Goal: Task Accomplishment & Management: Manage account settings

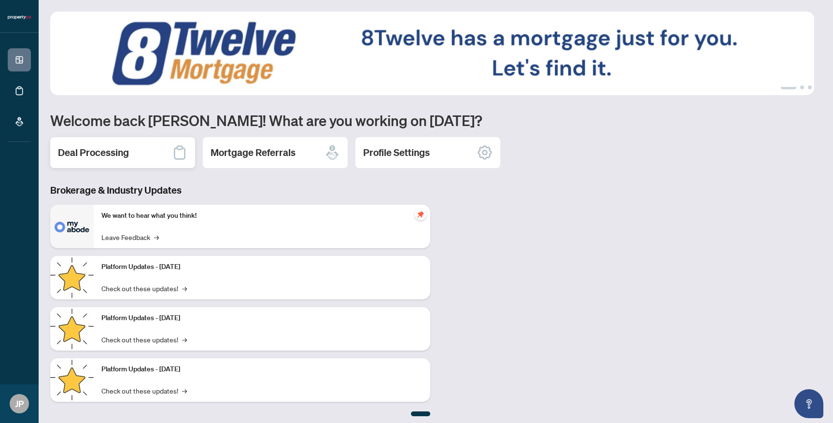
click at [123, 152] on h2 "Deal Processing" at bounding box center [93, 153] width 71 height 14
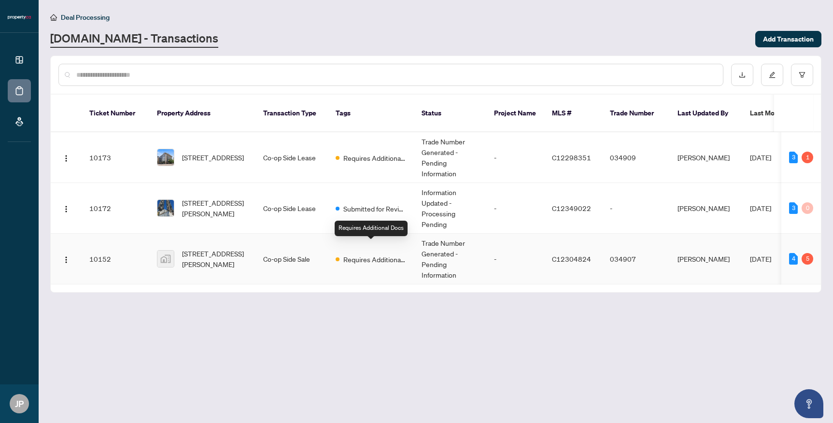
click at [367, 254] on span "Requires Additional Docs" at bounding box center [374, 259] width 63 height 11
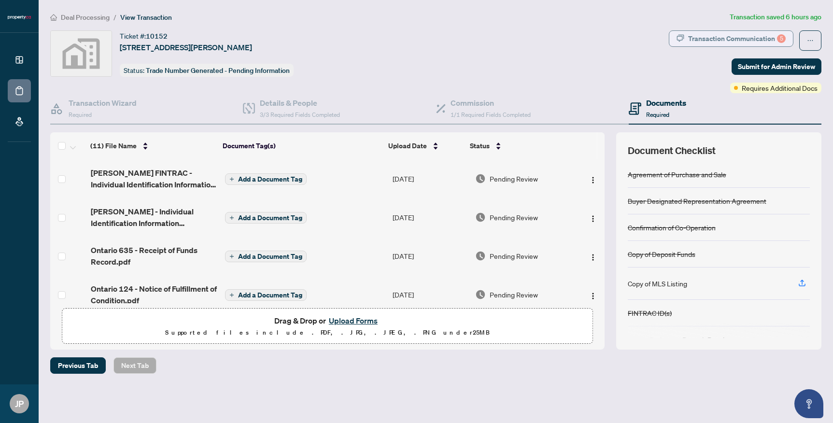
click at [751, 38] on div "Transaction Communication 5" at bounding box center [737, 38] width 98 height 15
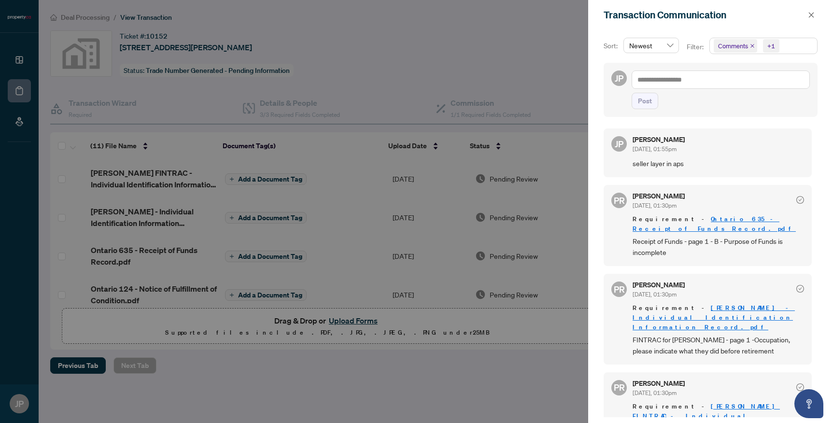
click at [441, 80] on div at bounding box center [416, 211] width 833 height 423
click at [19, 69] on div at bounding box center [416, 211] width 833 height 423
click at [21, 64] on div at bounding box center [416, 211] width 833 height 423
click at [20, 61] on div at bounding box center [416, 211] width 833 height 423
drag, startPoint x: 20, startPoint y: 60, endPoint x: 93, endPoint y: 50, distance: 73.6
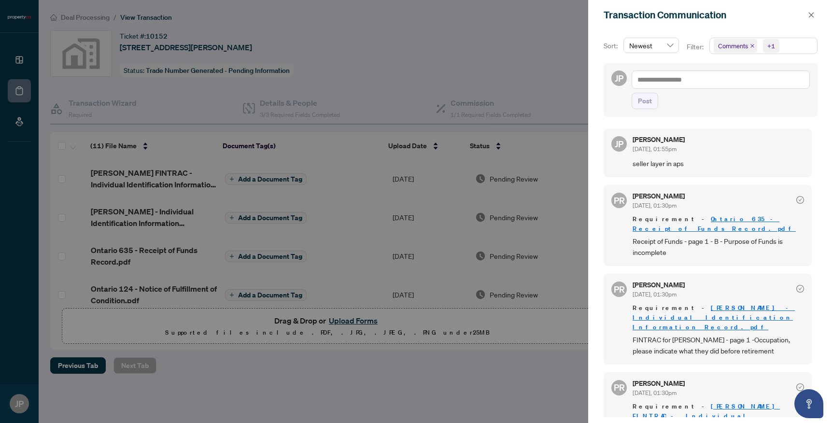
click at [20, 59] on div at bounding box center [416, 211] width 833 height 423
click at [808, 15] on icon "close" at bounding box center [811, 15] width 7 height 7
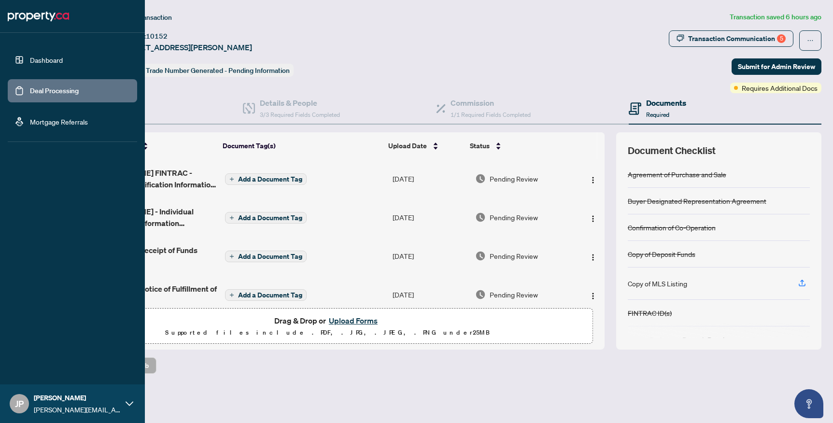
click at [30, 64] on link "Dashboard" at bounding box center [46, 60] width 33 height 9
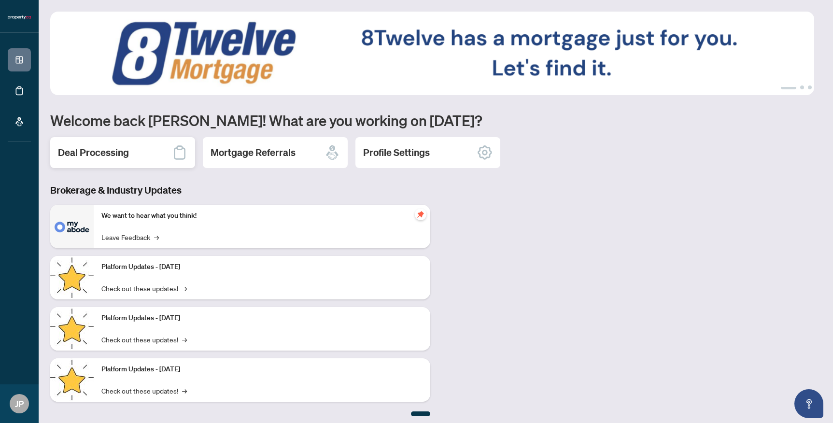
click at [140, 156] on div "Deal Processing" at bounding box center [122, 152] width 145 height 31
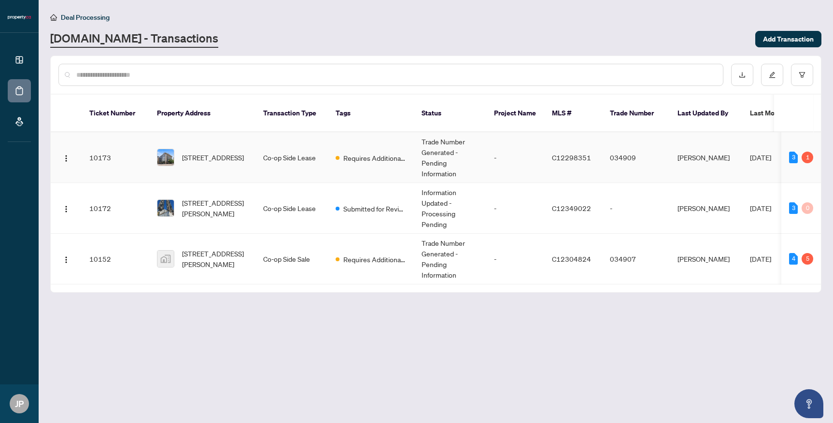
click at [297, 146] on td "Co-op Side Lease" at bounding box center [291, 157] width 72 height 51
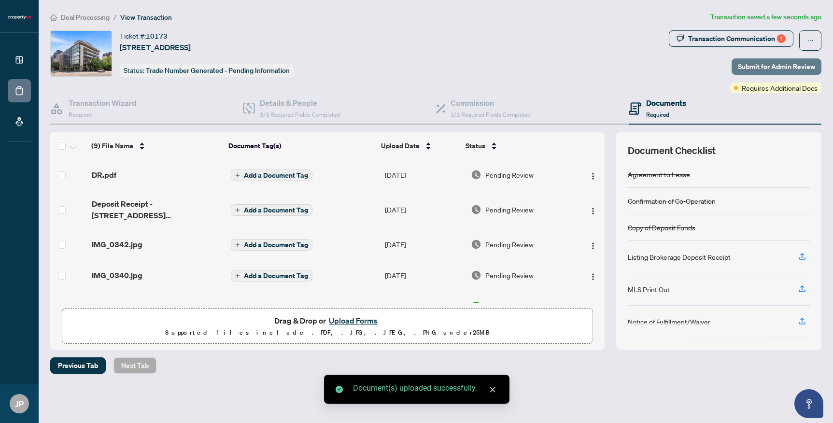
click at [784, 66] on span "Submit for Admin Review" at bounding box center [776, 66] width 77 height 15
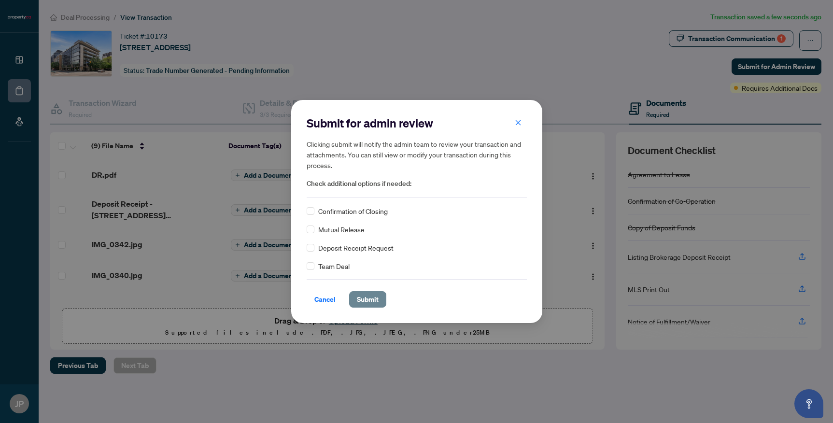
click at [364, 303] on span "Submit" at bounding box center [368, 299] width 22 height 15
click at [723, 40] on div "Submit for admin review Clicking submit will notify the admin team to review yo…" at bounding box center [416, 211] width 833 height 423
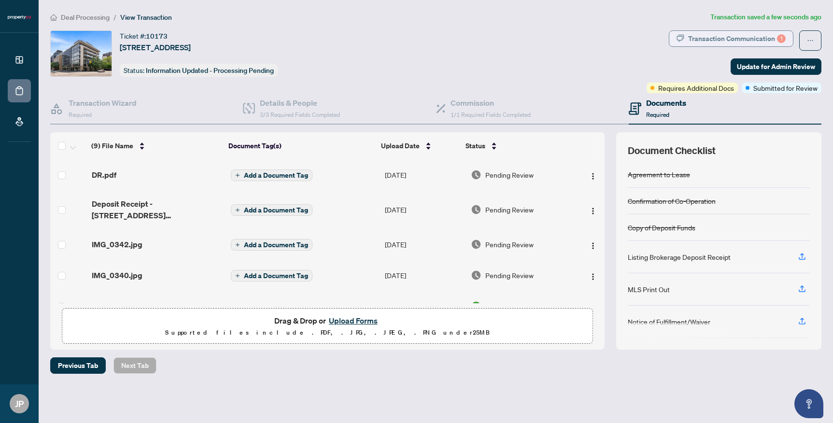
click at [724, 39] on body "Dashboard Deal Processing Mortgage Referrals JP [PERSON_NAME] [PERSON_NAME][EMA…" at bounding box center [416, 211] width 833 height 423
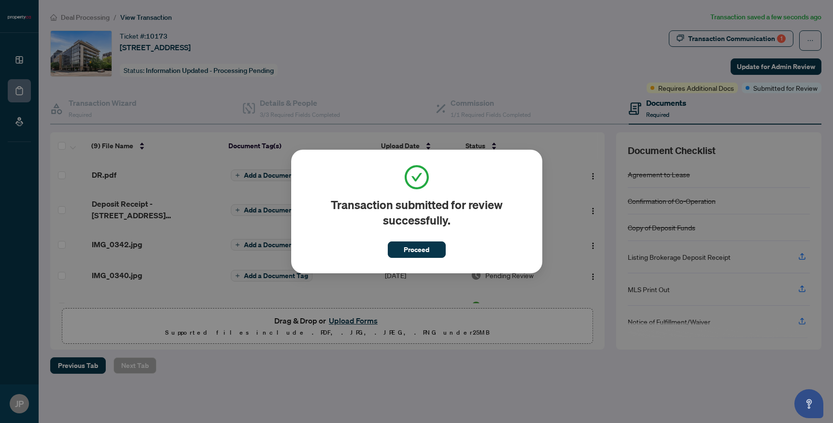
click at [723, 41] on div "Transaction submitted for review successfully. Proceed Cancel OK" at bounding box center [416, 211] width 833 height 423
click at [431, 251] on button "Proceed" at bounding box center [417, 249] width 58 height 16
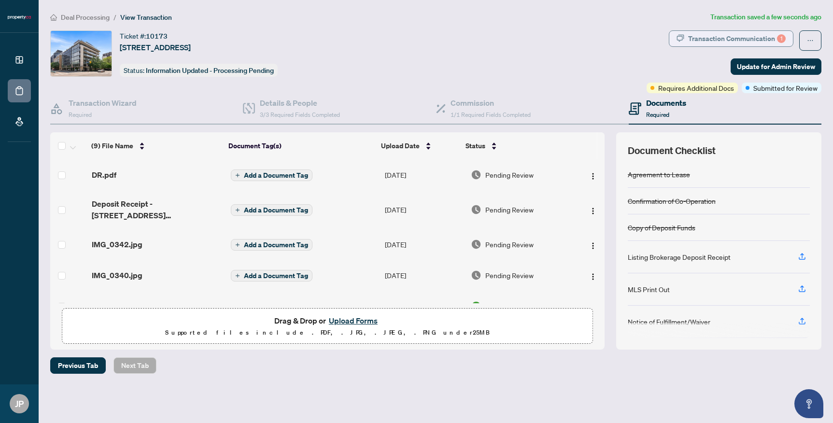
click at [690, 45] on div "Transaction Communication 1" at bounding box center [737, 38] width 98 height 15
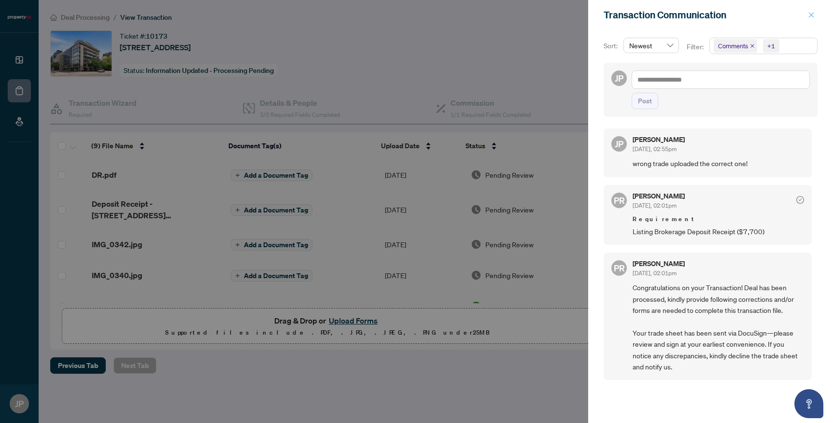
click at [810, 15] on icon "close" at bounding box center [811, 15] width 7 height 7
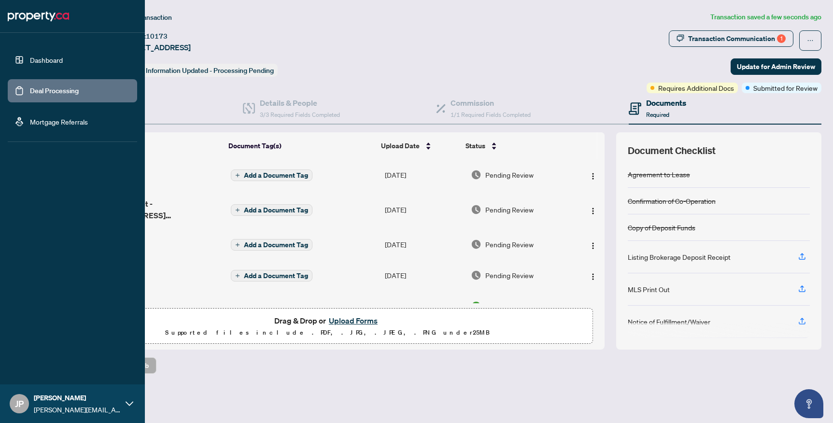
drag, startPoint x: 10, startPoint y: 93, endPoint x: 26, endPoint y: 84, distance: 18.4
click at [30, 92] on link "Deal Processing" at bounding box center [54, 90] width 49 height 9
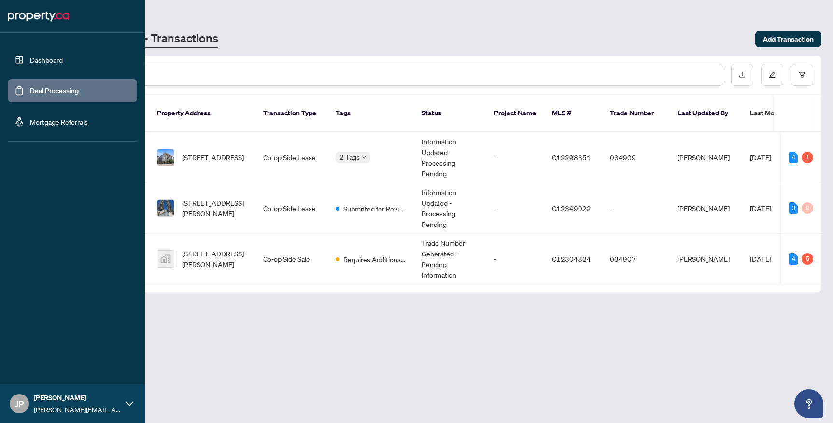
click at [49, 64] on link "Dashboard" at bounding box center [46, 60] width 33 height 9
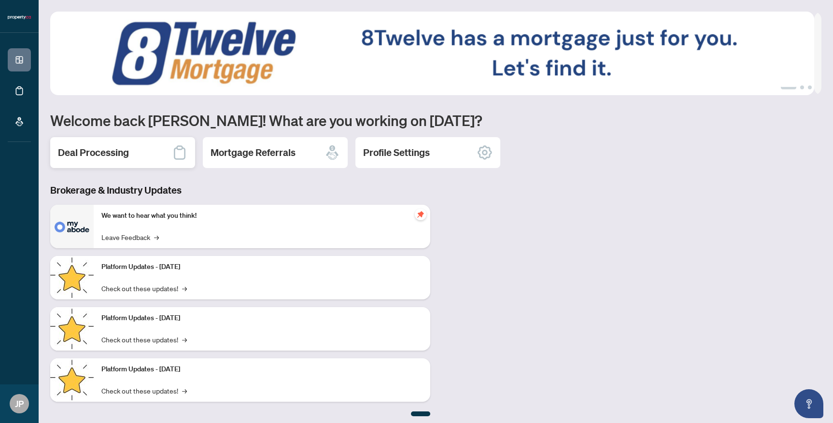
click at [150, 148] on div "Deal Processing" at bounding box center [122, 152] width 145 height 31
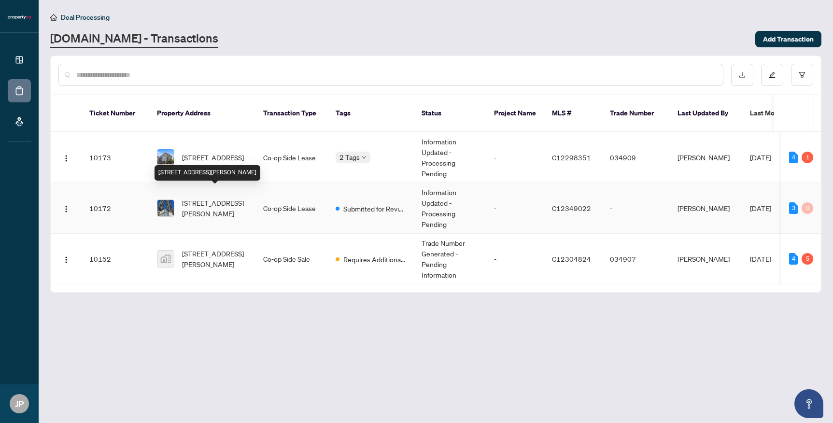
click at [228, 197] on span "[STREET_ADDRESS][PERSON_NAME]" at bounding box center [215, 207] width 66 height 21
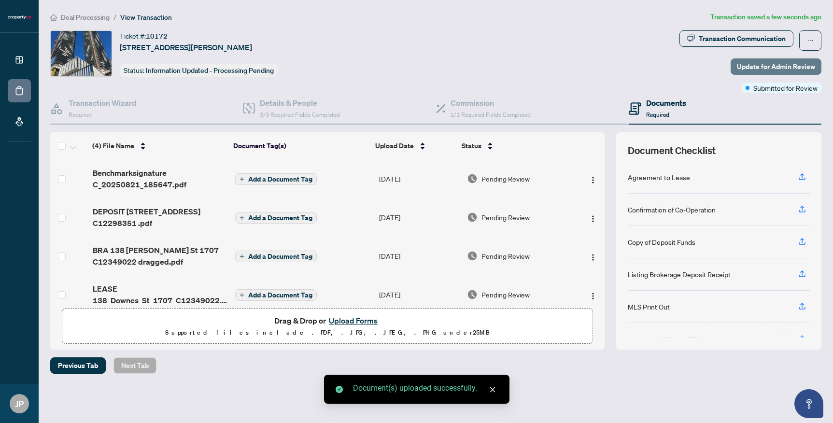
click at [766, 69] on span "Update for Admin Review" at bounding box center [776, 66] width 78 height 15
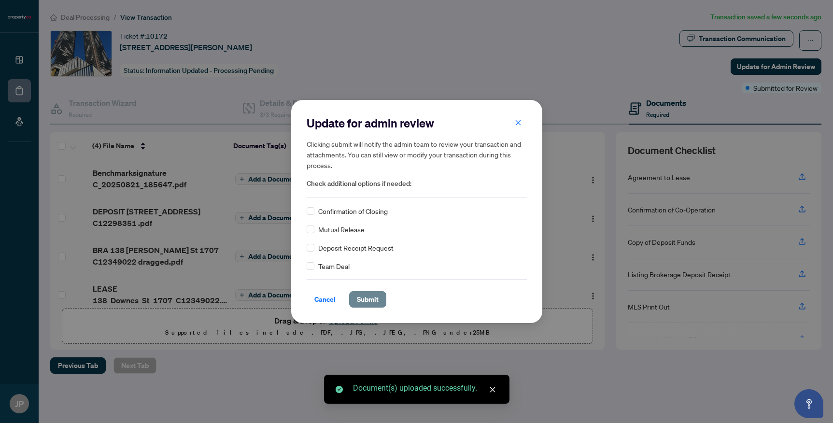
click at [383, 299] on button "Submit" at bounding box center [367, 299] width 37 height 16
